Goal: Task Accomplishment & Management: Complete application form

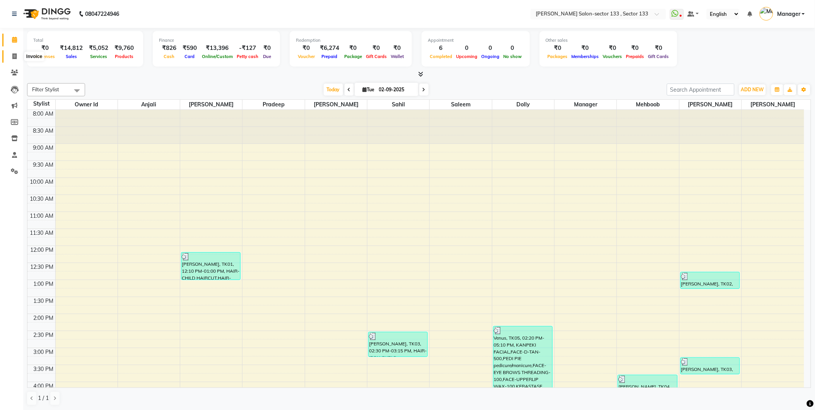
click at [8, 57] on span at bounding box center [15, 56] width 14 height 9
select select "service"
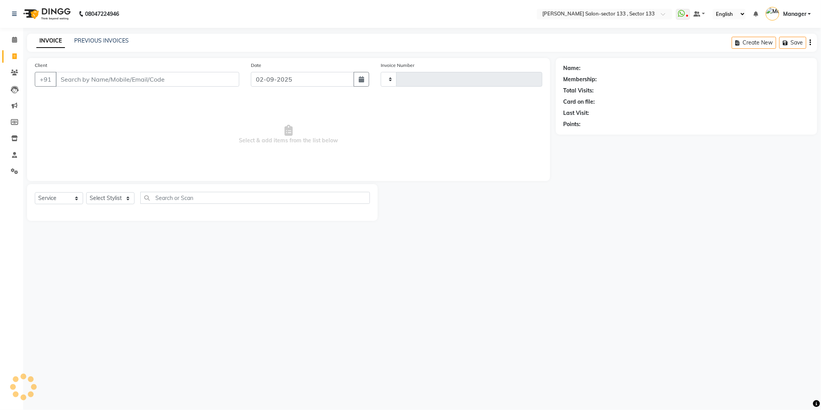
type input "1631"
select select "8302"
click at [156, 83] on input "Client" at bounding box center [148, 79] width 184 height 15
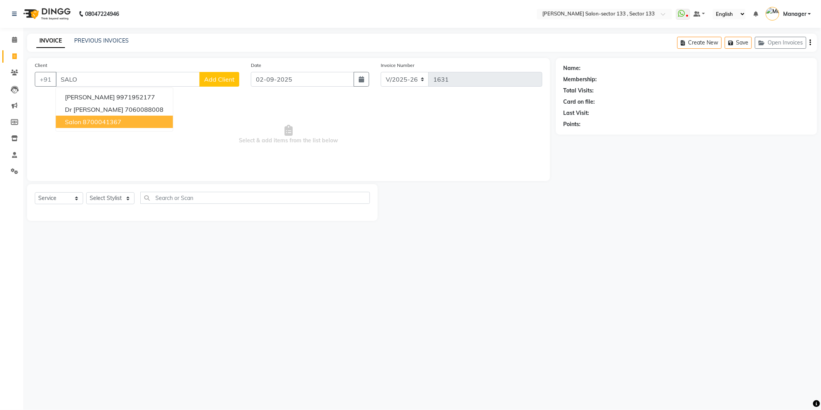
click at [126, 120] on button "salon 8700041367" at bounding box center [114, 122] width 117 height 12
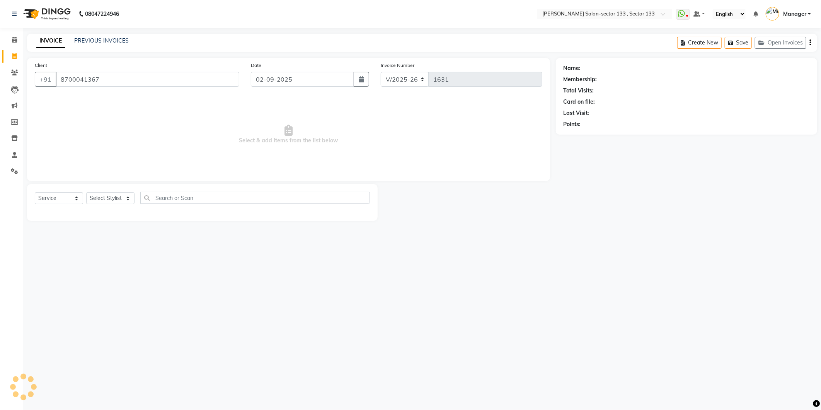
type input "8700041367"
click at [122, 201] on select "Select Stylist [PERSON_NAME] [PERSON_NAME] Manager Mehboob Owner id Pradeep [PE…" at bounding box center [110, 198] width 48 height 12
click at [46, 196] on select "Select Service Product Membership Package Voucher Prepaid Gift Card" at bounding box center [59, 198] width 48 height 12
select select "product"
click at [35, 193] on select "Select Service Product Membership Package Voucher Prepaid Gift Card" at bounding box center [59, 198] width 48 height 12
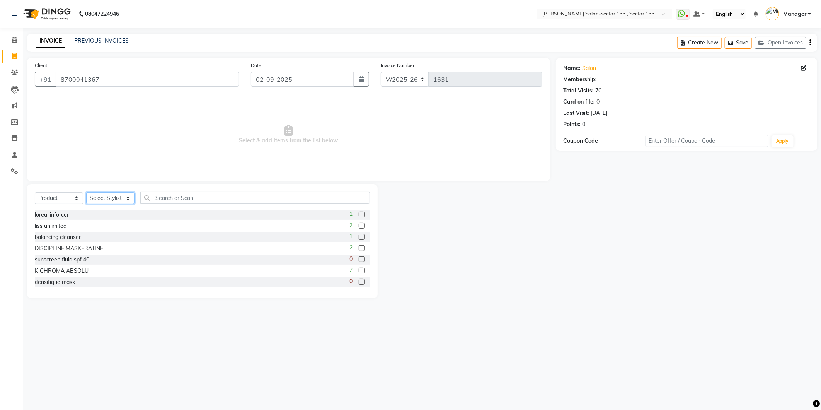
click at [114, 199] on select "Select Stylist [PERSON_NAME] [PERSON_NAME] Manager Mehboob Owner id Pradeep [PE…" at bounding box center [110, 198] width 48 height 12
select select "83256"
click at [86, 193] on select "Select Stylist [PERSON_NAME] [PERSON_NAME] Manager Mehboob Owner id Pradeep [PE…" at bounding box center [110, 198] width 48 height 12
click at [172, 198] on input "text" at bounding box center [255, 198] width 230 height 12
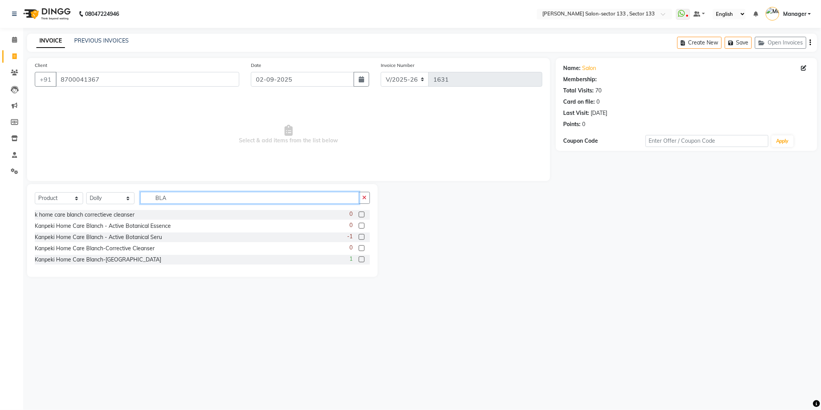
type input "BLA"
click at [362, 260] on label at bounding box center [362, 259] width 6 height 6
click at [362, 260] on input "checkbox" at bounding box center [361, 259] width 5 height 5
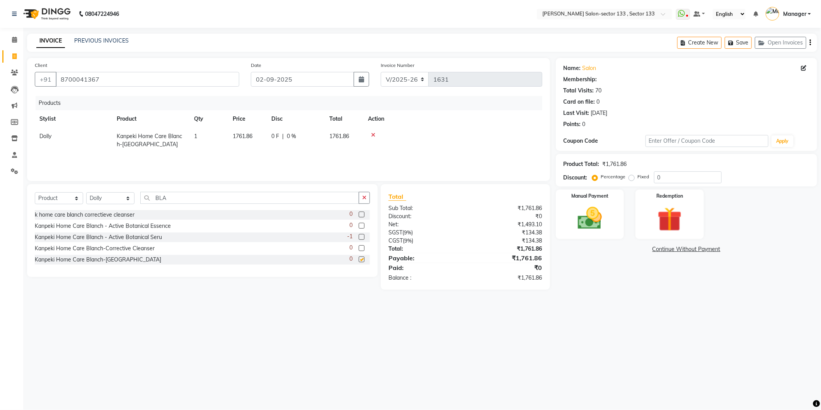
checkbox input "false"
click at [257, 138] on td "1761.86" at bounding box center [247, 141] width 39 height 26
select select "83256"
click at [261, 136] on input "1761.86" at bounding box center [250, 138] width 29 height 12
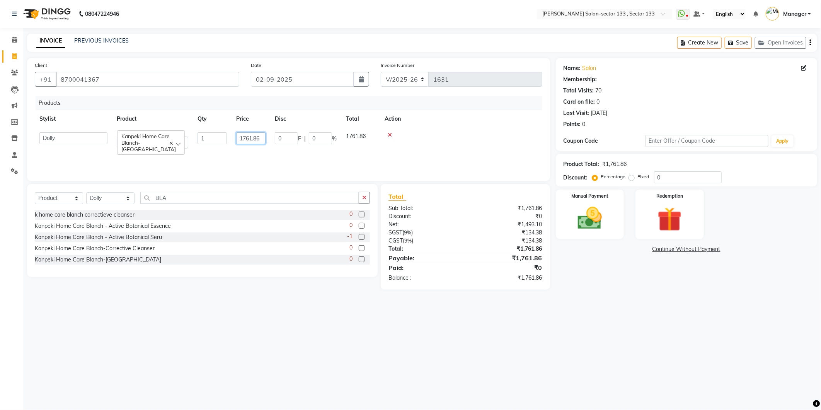
click at [261, 136] on input "1761.86" at bounding box center [250, 138] width 29 height 12
type input "990"
click at [380, 147] on td at bounding box center [461, 141] width 162 height 26
click at [610, 227] on img at bounding box center [589, 218] width 41 height 29
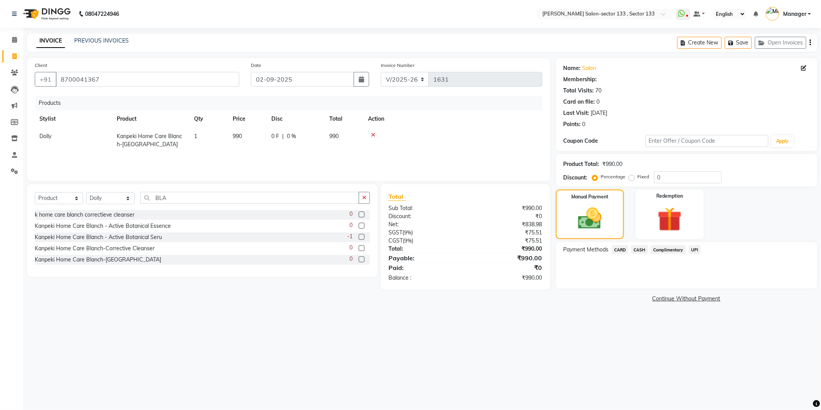
click at [697, 251] on span "UPI" at bounding box center [695, 249] width 12 height 9
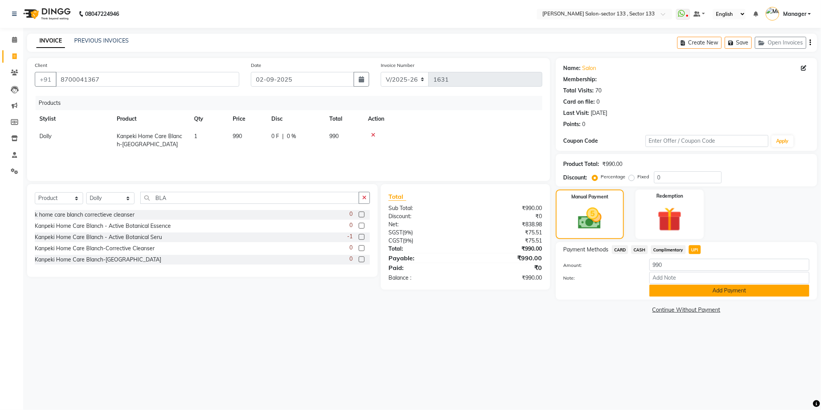
click at [690, 290] on button "Add Payment" at bounding box center [729, 291] width 160 height 12
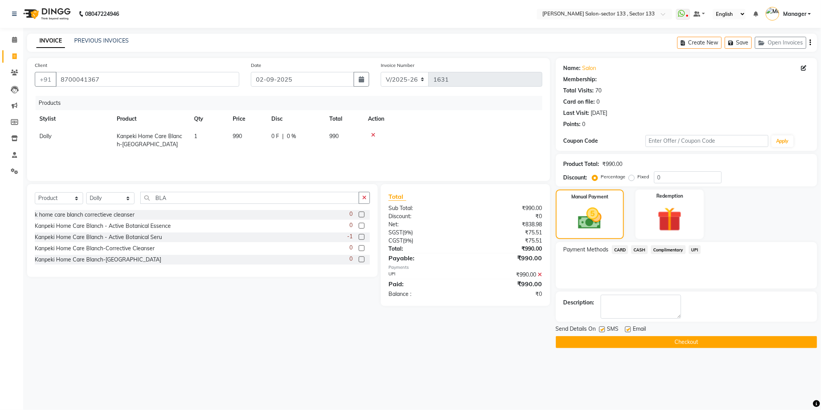
click at [699, 337] on button "Checkout" at bounding box center [686, 342] width 261 height 12
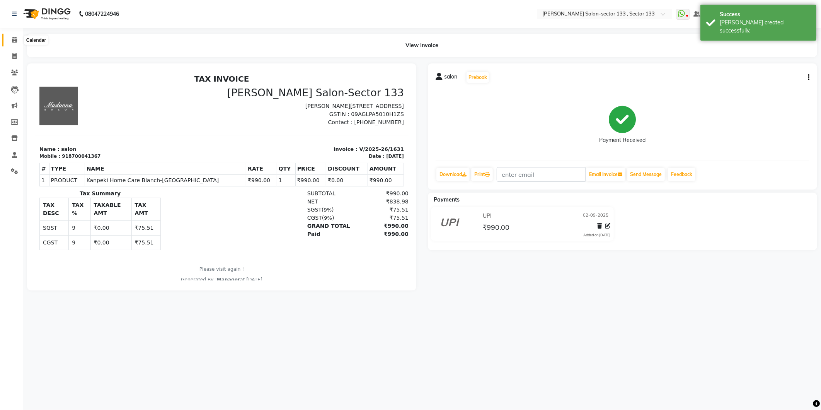
click at [17, 37] on span at bounding box center [15, 40] width 14 height 9
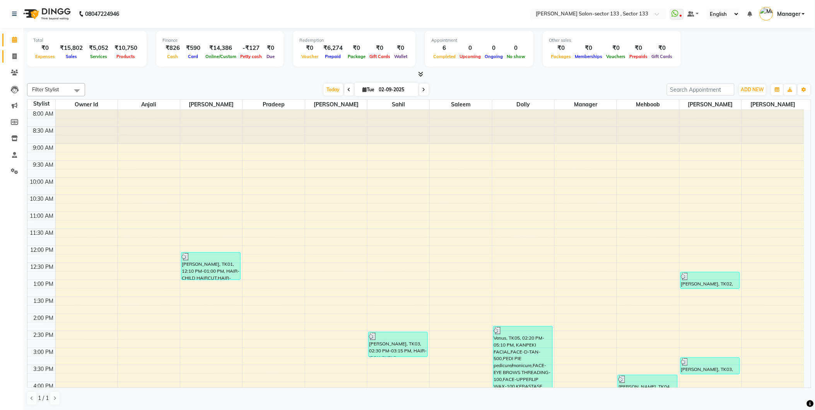
click at [12, 51] on link "Invoice" at bounding box center [11, 56] width 19 height 13
select select "service"
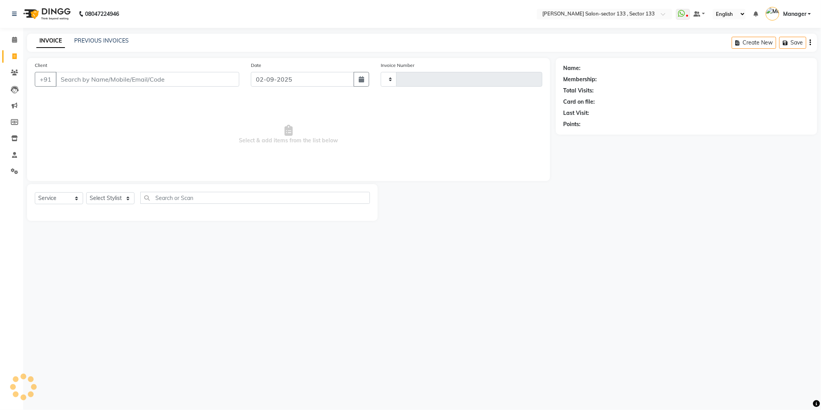
type input "1632"
select select "8302"
click at [0, 0] on html "08047224946 Select Location × [PERSON_NAME] Salon-sector 133 , Sector 133 Whats…" at bounding box center [410, 205] width 821 height 410
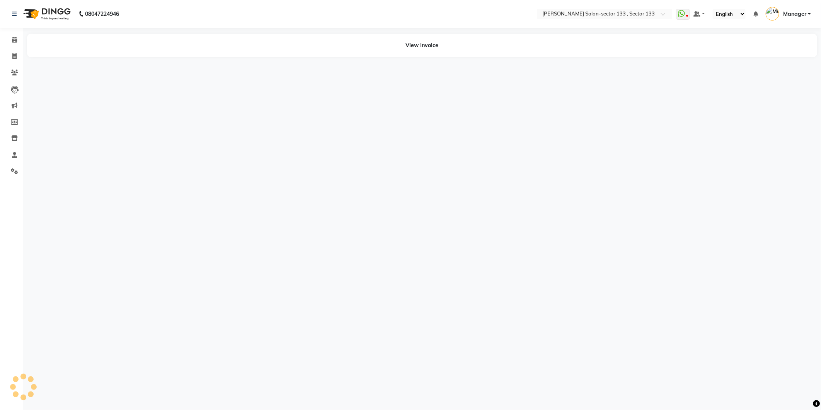
select select "8302"
select select "service"
